Goal: Understand process/instructions: Learn how to perform a task or action

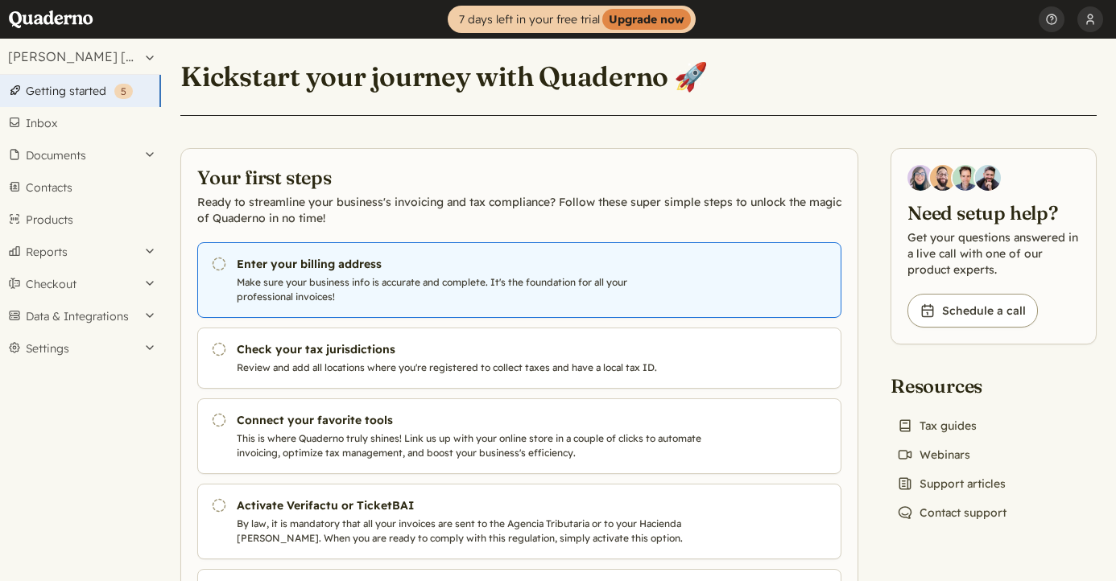
click at [304, 249] on link "Pending Enter your billing address Make sure your business info is accurate and…" at bounding box center [519, 280] width 644 height 76
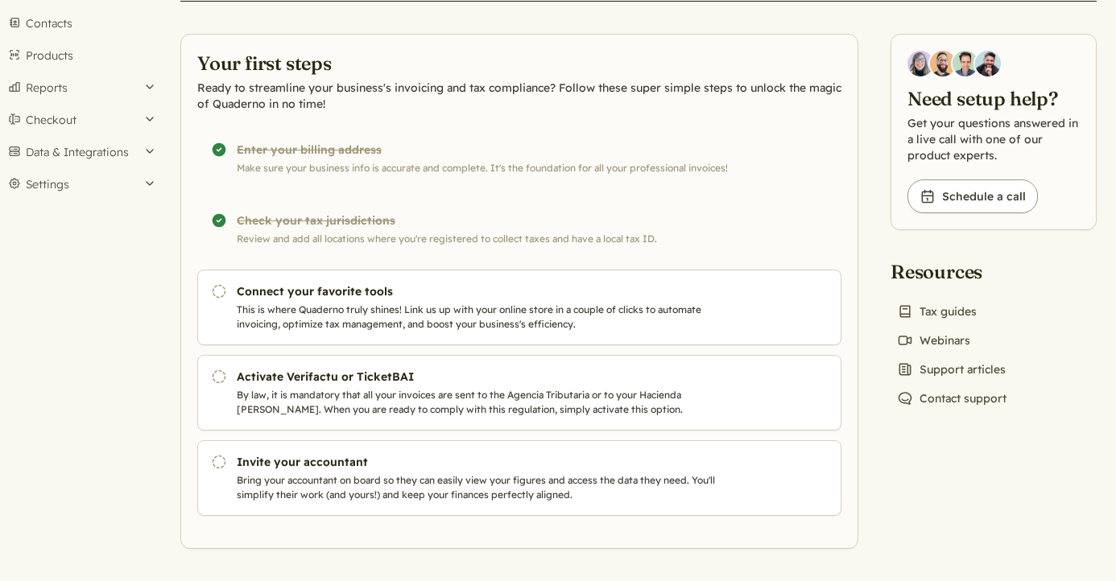
scroll to position [163, 0]
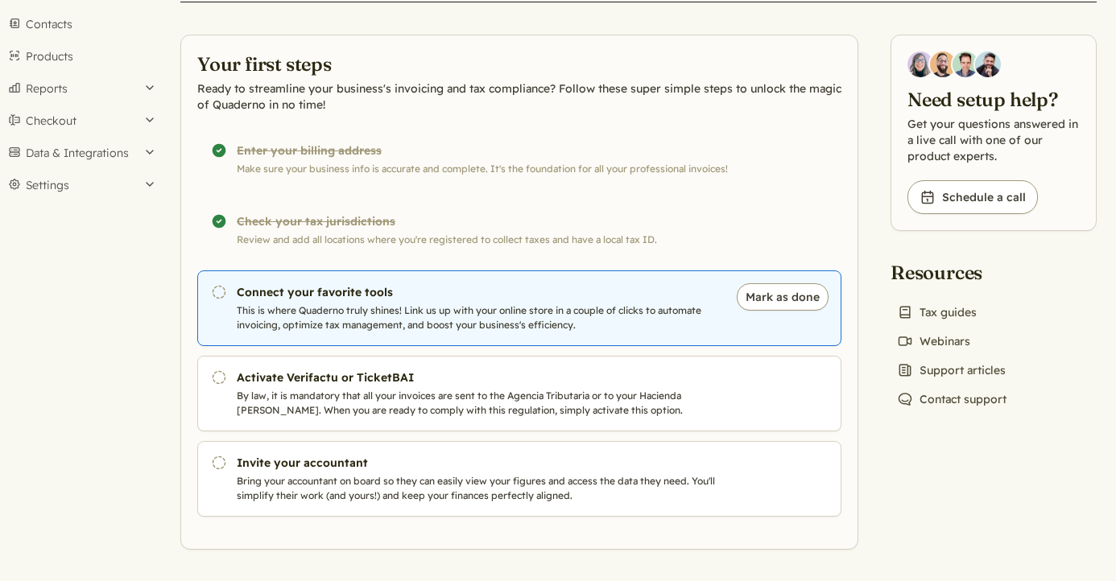
click at [484, 317] on p "This is where Quaderno truly shines! Link us up with your online store in a cou…" at bounding box center [478, 318] width 483 height 29
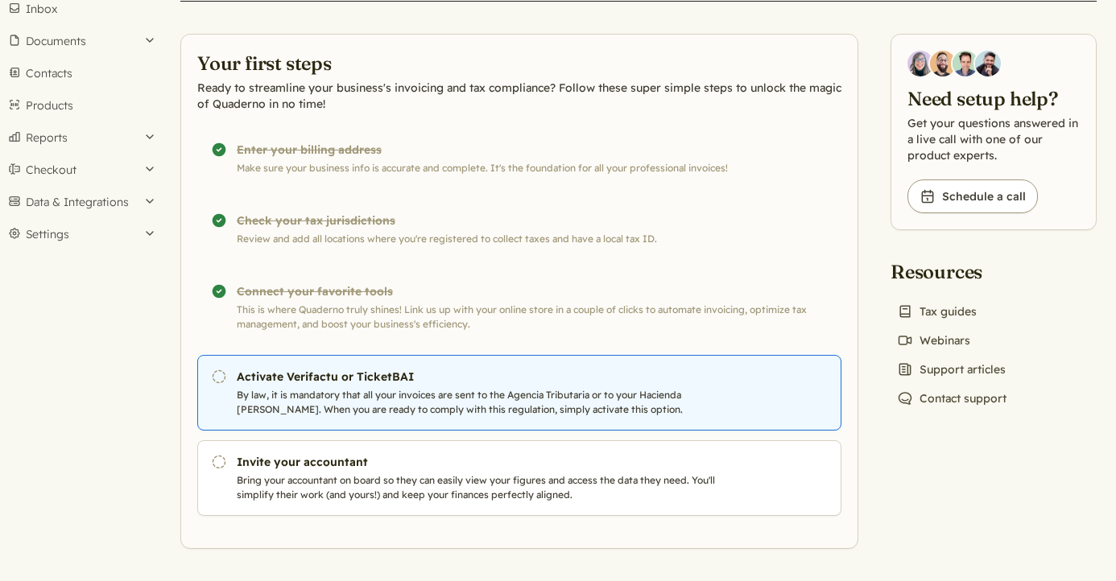
scroll to position [114, 0]
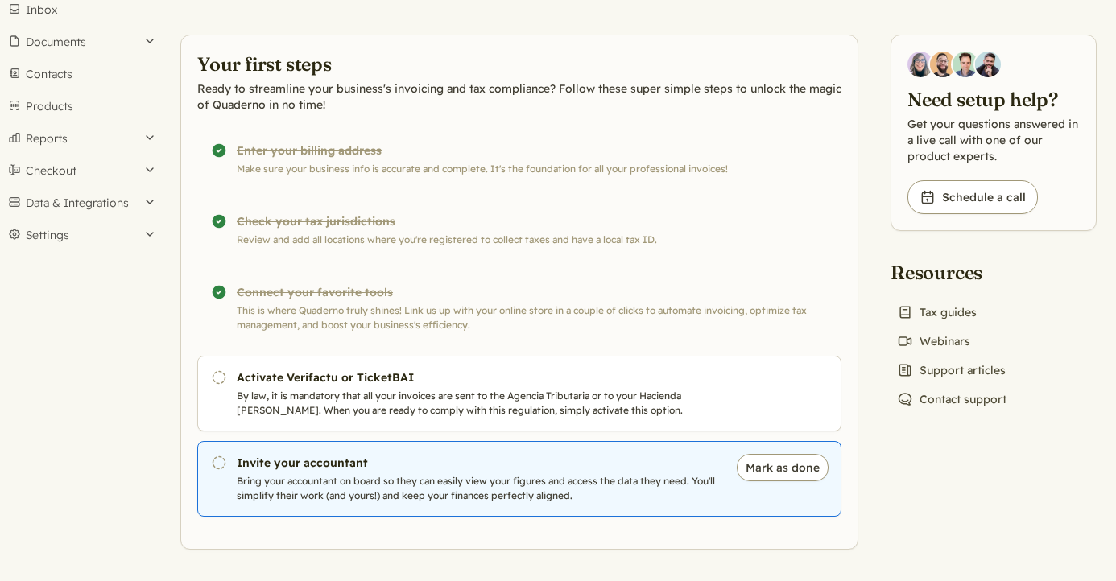
click at [339, 490] on p "Bring your accountant on board so they can easily view your figures and access …" at bounding box center [478, 488] width 483 height 29
click at [377, 477] on p "Bring your accountant on board so they can easily view your figures and access …" at bounding box center [478, 488] width 483 height 29
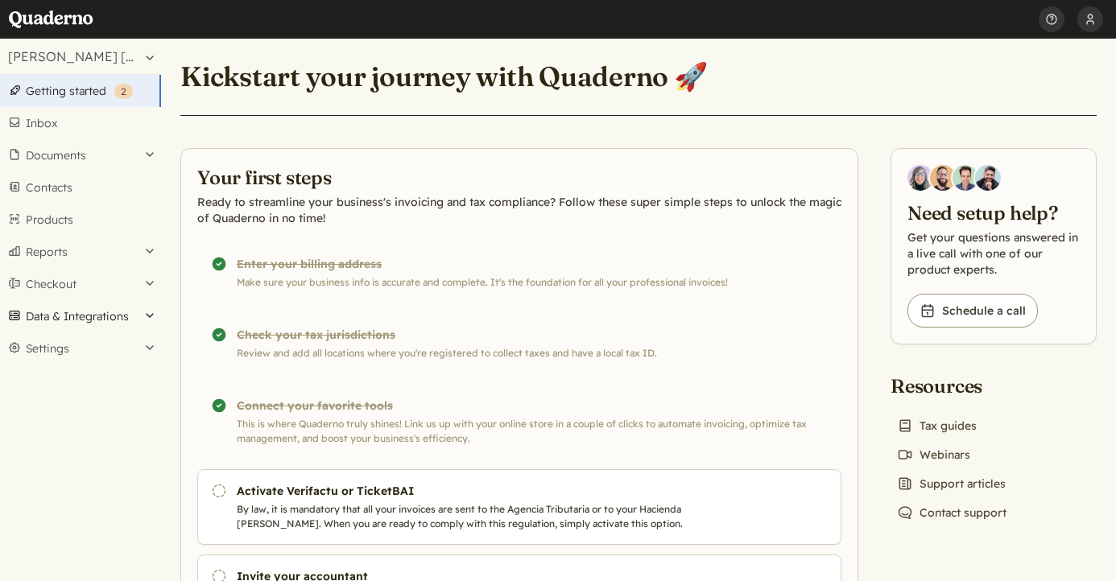
click at [79, 308] on button "Data & Integrations" at bounding box center [80, 316] width 161 height 32
click at [80, 349] on link "Integrations" at bounding box center [80, 344] width 161 height 23
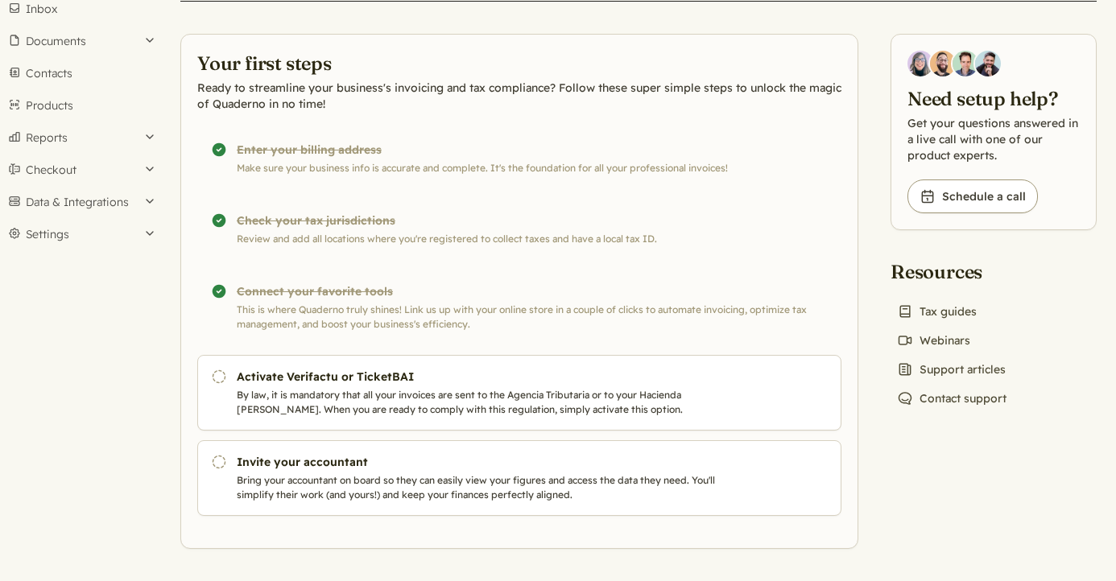
scroll to position [114, 0]
